Goal: Navigation & Orientation: Go to known website

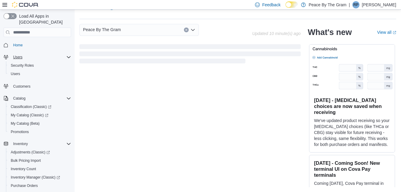
scroll to position [15, 0]
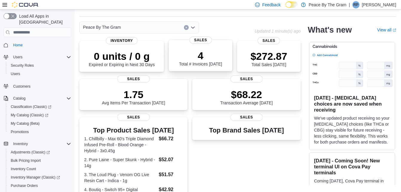
scroll to position [3, 0]
